Goal: Complete application form

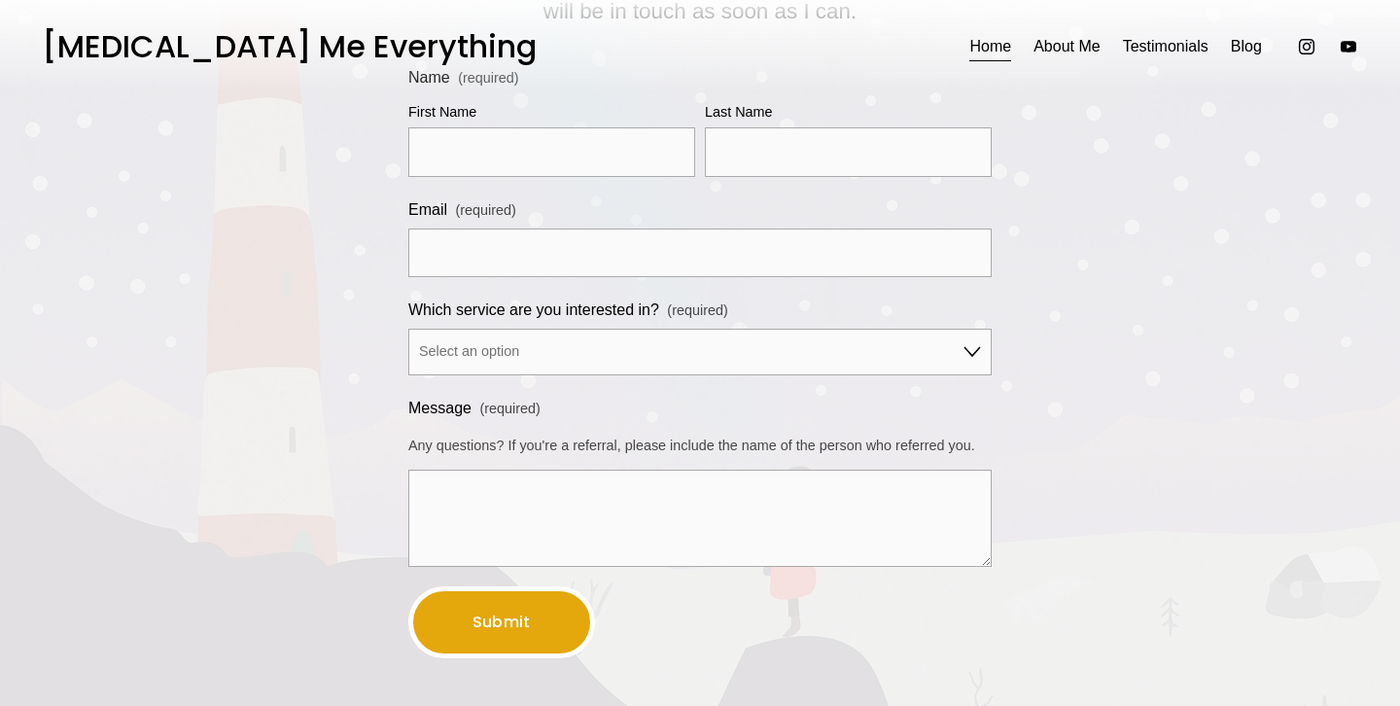
scroll to position [6131, 0]
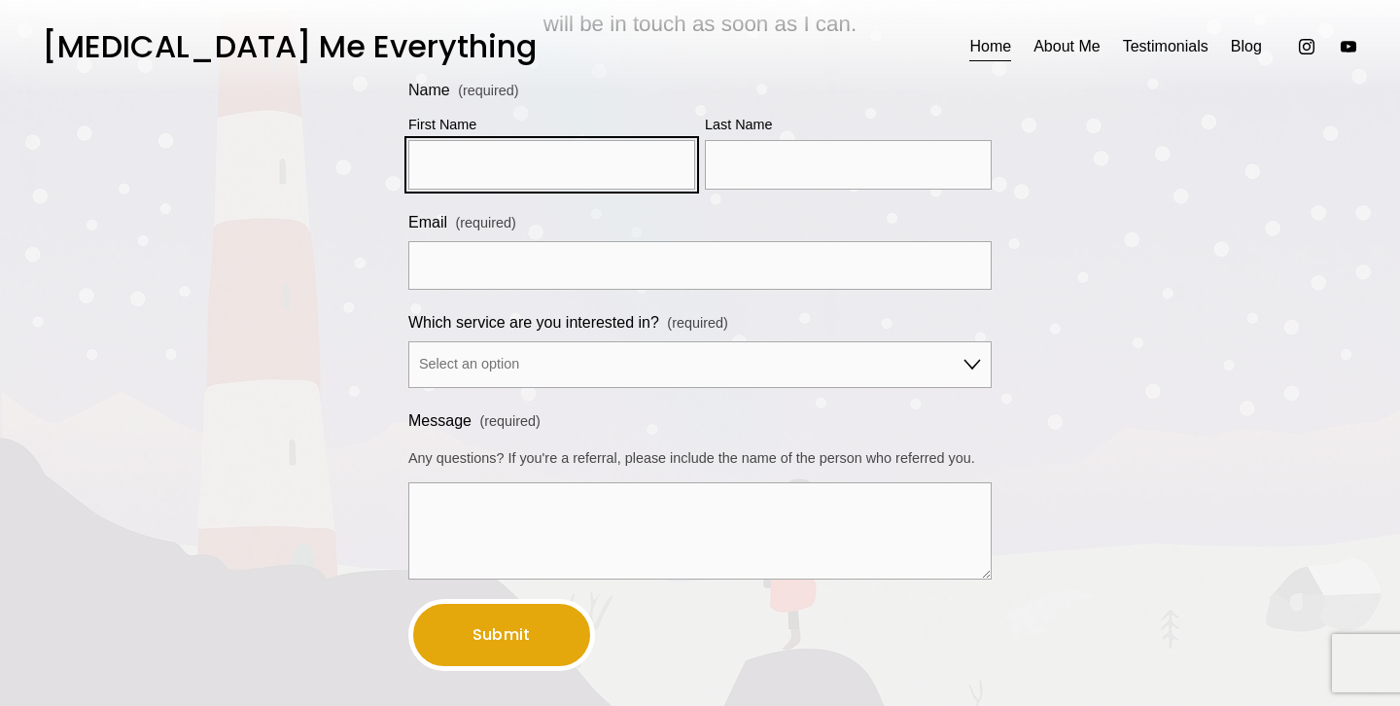
click at [576, 174] on input "First Name" at bounding box center [551, 165] width 287 height 50
type input "[PERSON_NAME]"
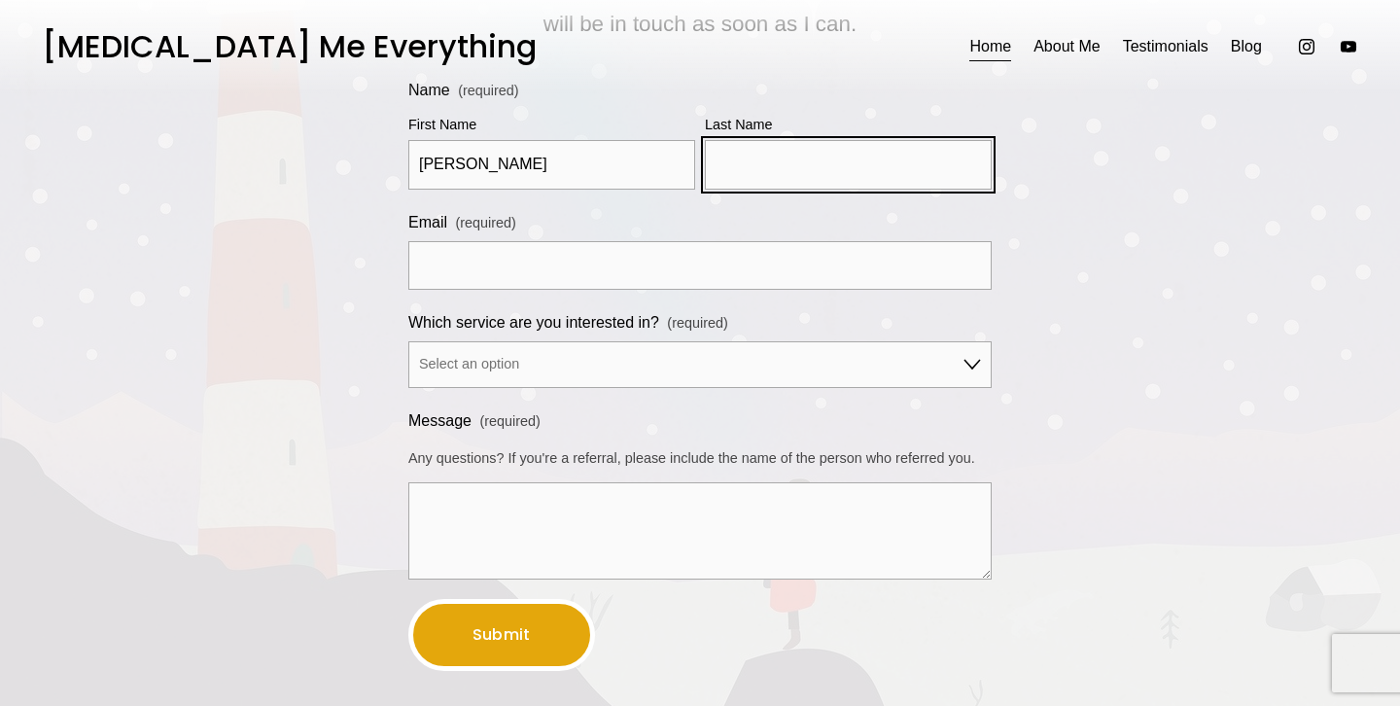
click at [784, 159] on input "Last Name" at bounding box center [848, 165] width 287 height 50
type input "Bouboutou"
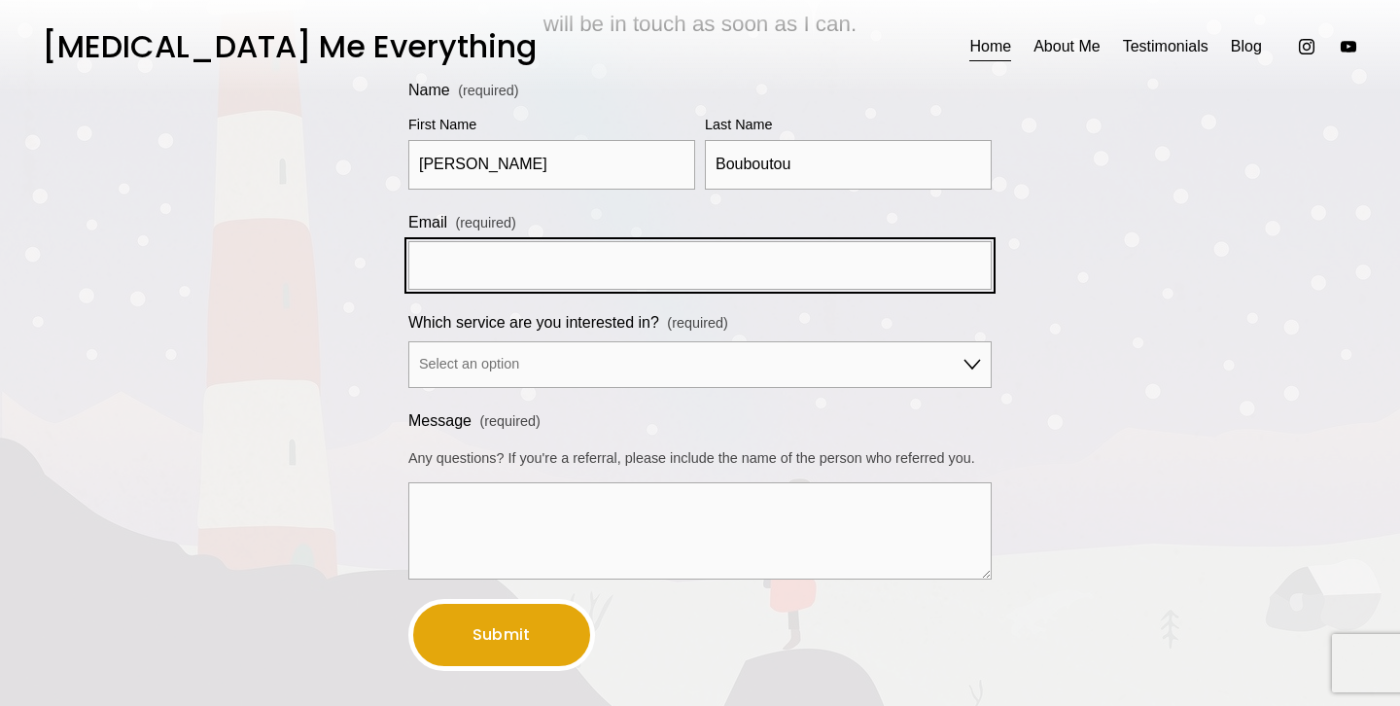
type input "[EMAIL_ADDRESS][DOMAIN_NAME]"
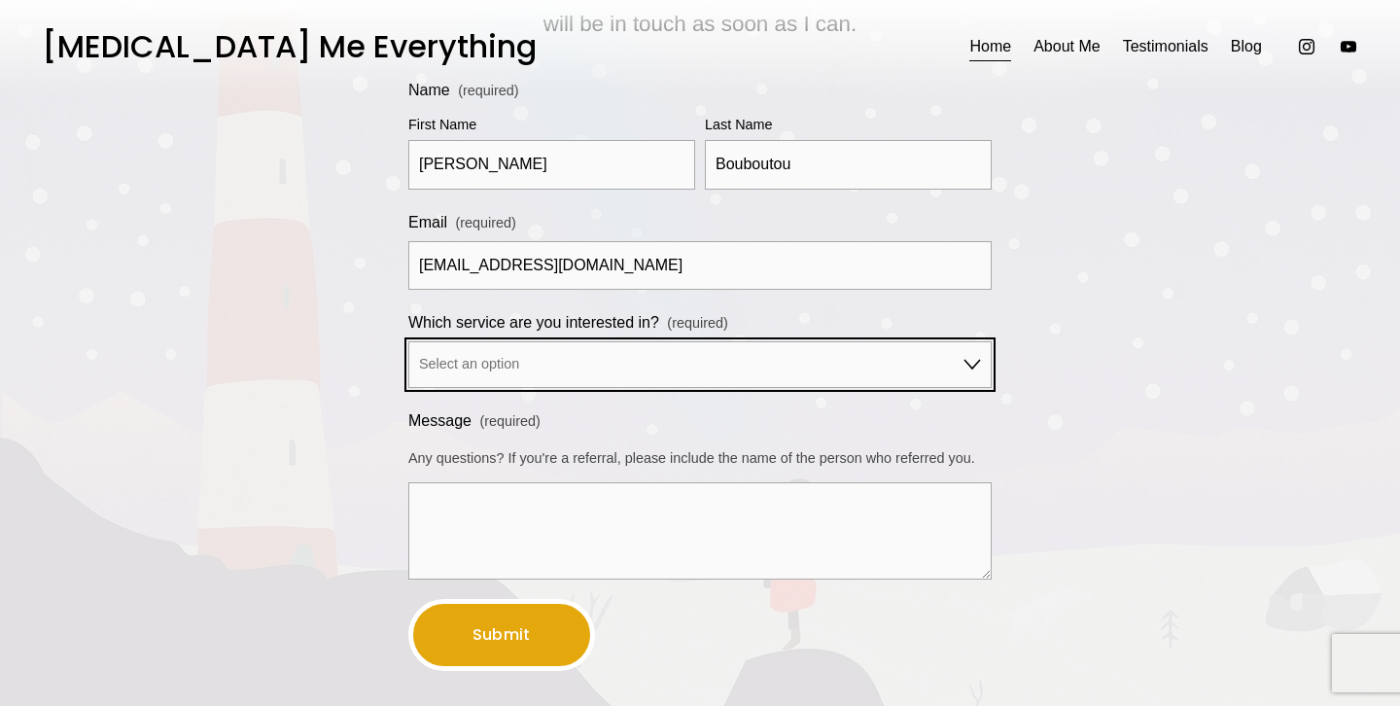
click at [520, 368] on select "Select an option Career Bliss Relationship Guidance Personal Annual Predictions…" at bounding box center [699, 364] width 583 height 47
select select "Personal Annual Predictions"
click at [408, 350] on select "Select an option Career Bliss Relationship Guidance Personal Annual Predictions…" at bounding box center [699, 364] width 583 height 47
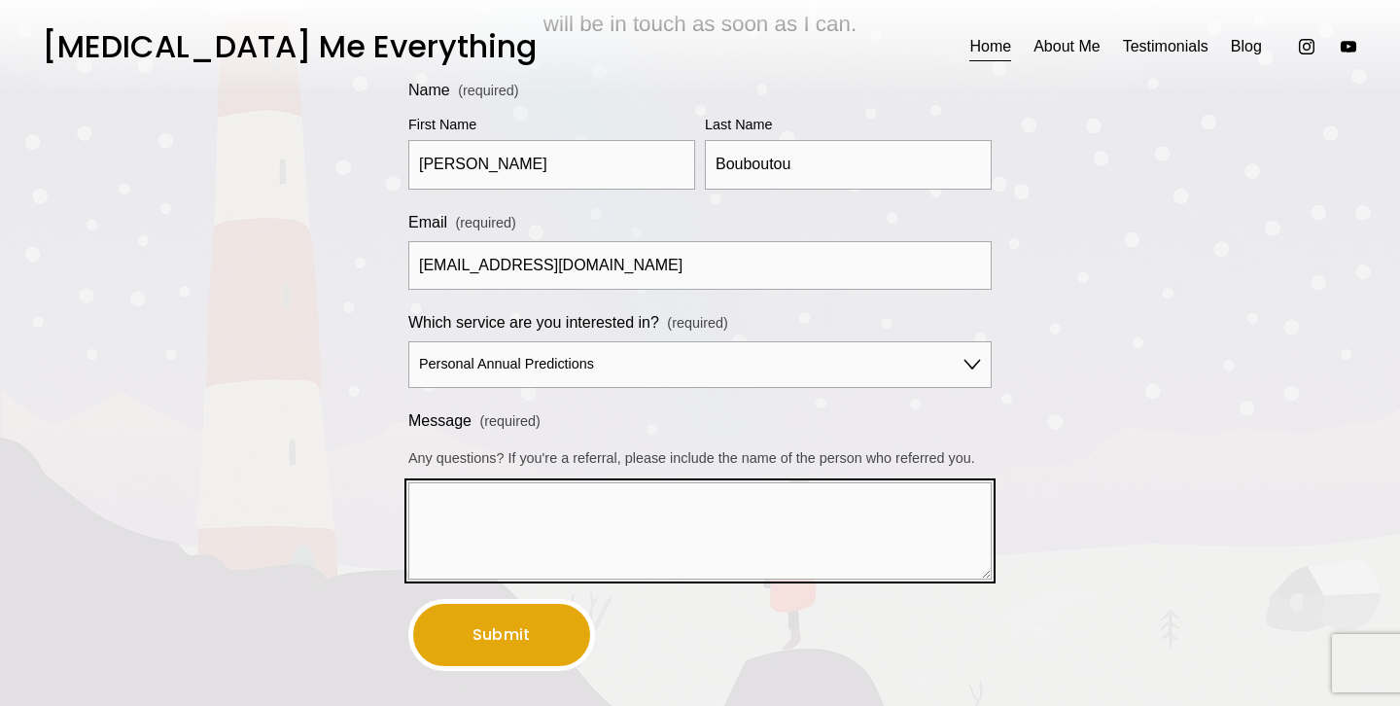
click at [491, 507] on textarea "Message (required)" at bounding box center [699, 530] width 583 height 97
type textarea "Hello [PERSON_NAME], I hope you're well."
